Goal: Information Seeking & Learning: Find specific fact

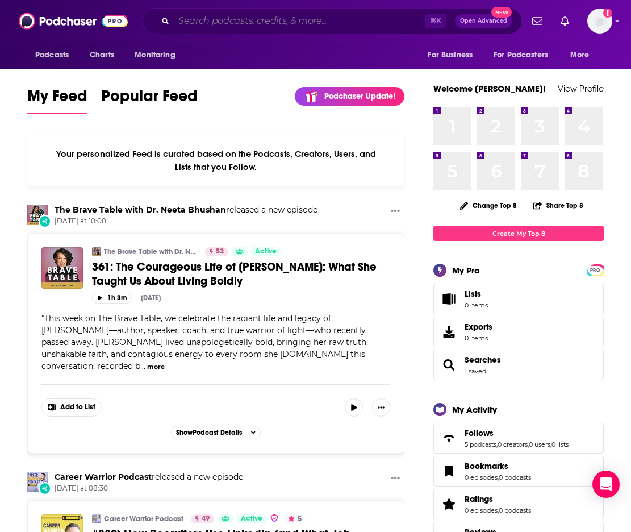
click at [220, 22] on input "Search podcasts, credits, & more..." at bounding box center [299, 21] width 251 height 18
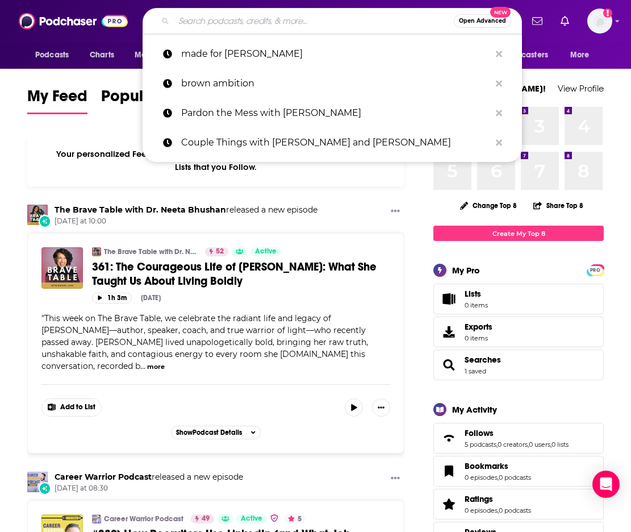
paste input "Stay True with [PERSON_NAME] [PERSON_NAME]"
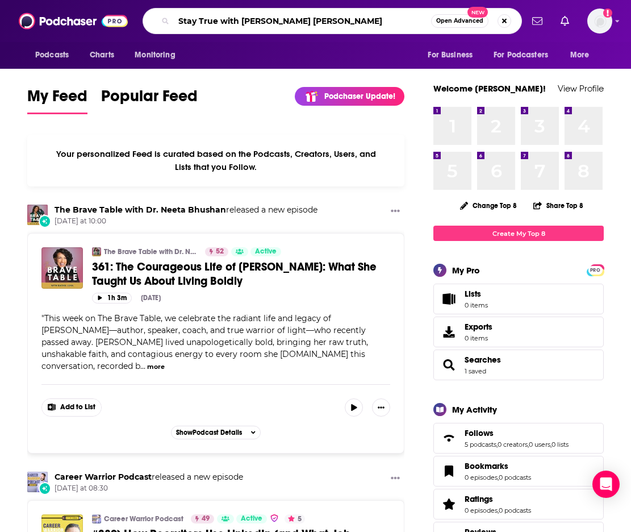
type input "Stay True with [PERSON_NAME] [PERSON_NAME]"
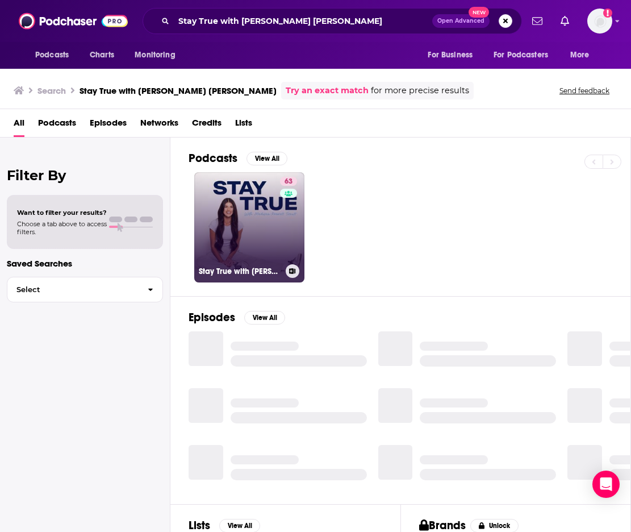
click at [243, 228] on link "63 Stay True with [PERSON_NAME] [PERSON_NAME]" at bounding box center [249, 227] width 110 height 110
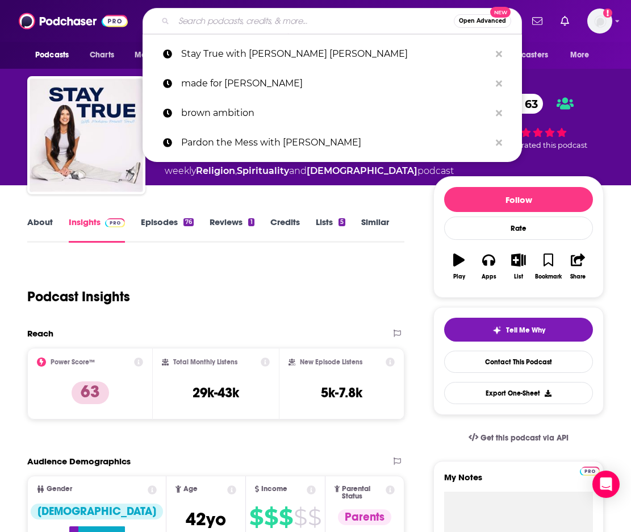
click at [197, 25] on input "Search podcasts, credits, & more..." at bounding box center [314, 21] width 280 height 18
paste input "The [PERSON_NAME] Show"
type input "The [PERSON_NAME] Show"
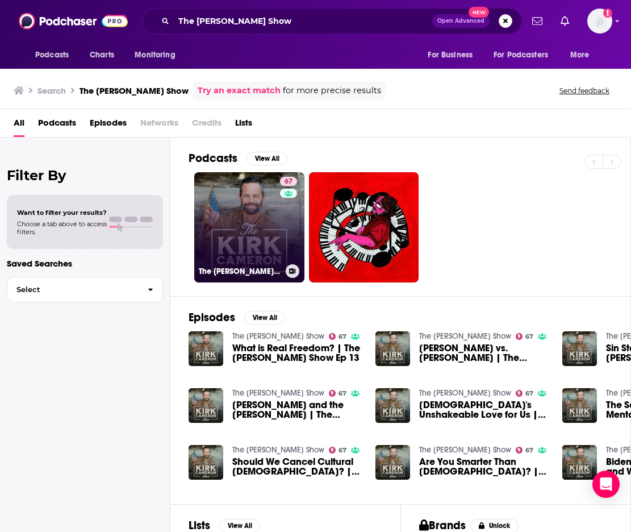
click at [246, 224] on link "67 The [PERSON_NAME] Show" at bounding box center [249, 227] width 110 height 110
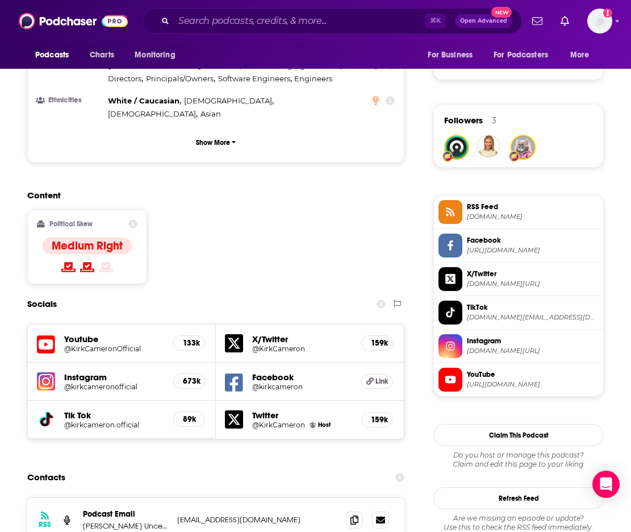
scroll to position [942, 0]
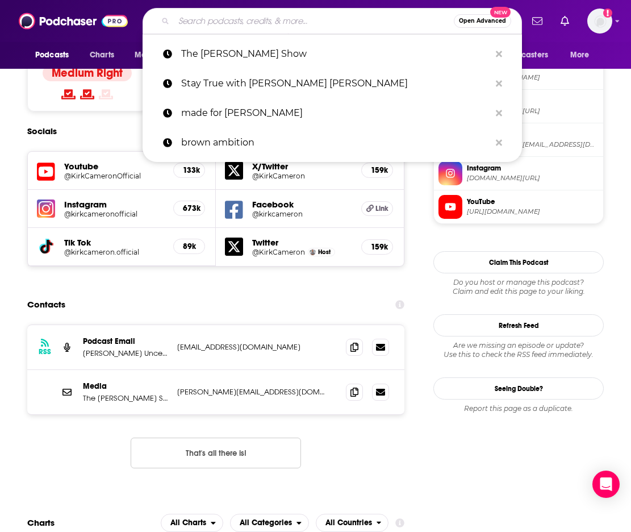
click at [176, 29] on input "Search podcasts, credits, & more..." at bounding box center [314, 21] width 280 height 18
paste input "Moms at Work with [PERSON_NAME]"
type input "Moms at Work with [PERSON_NAME]"
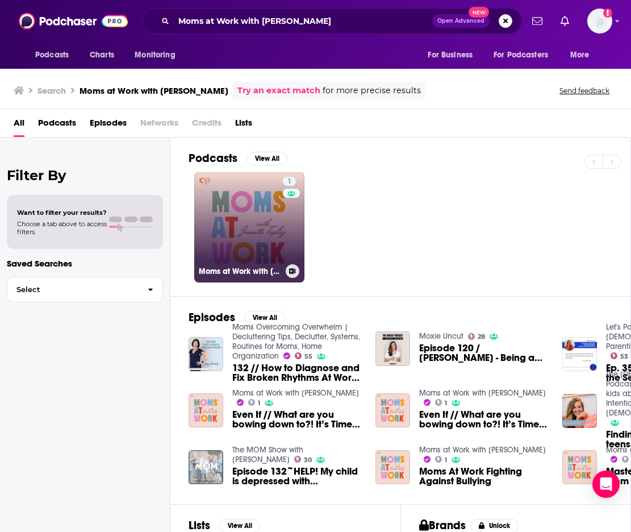
click at [253, 227] on link "1 Moms at Work with [PERSON_NAME]" at bounding box center [249, 227] width 110 height 110
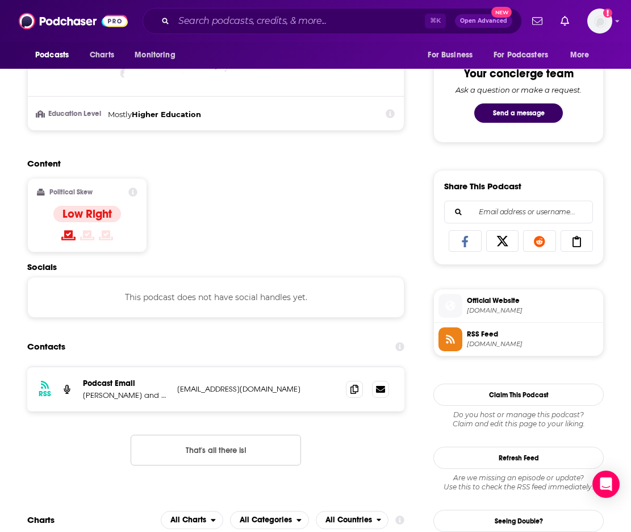
scroll to position [718, 0]
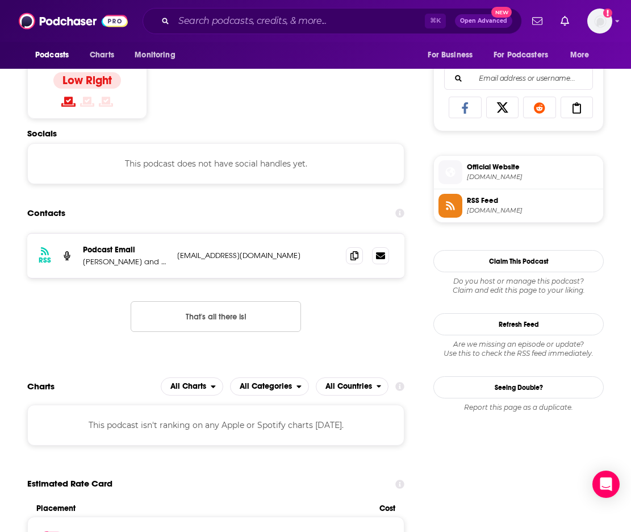
click at [135, 260] on p "[PERSON_NAME] and [DEMOGRAPHIC_DATA][PERSON_NAME]" at bounding box center [125, 262] width 85 height 10
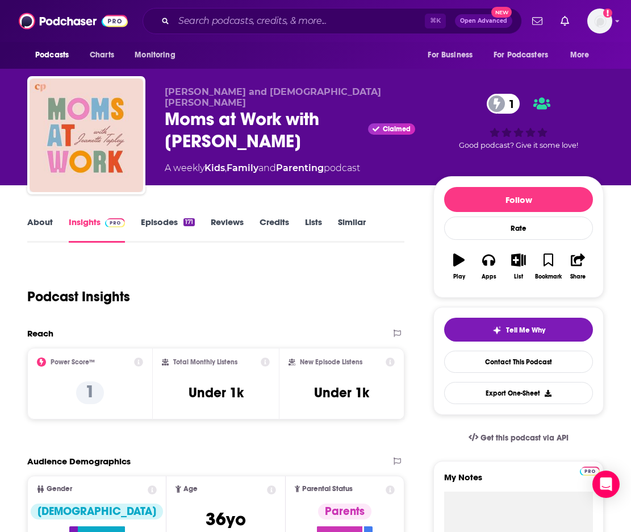
scroll to position [0, 0]
